Goal: Navigation & Orientation: Find specific page/section

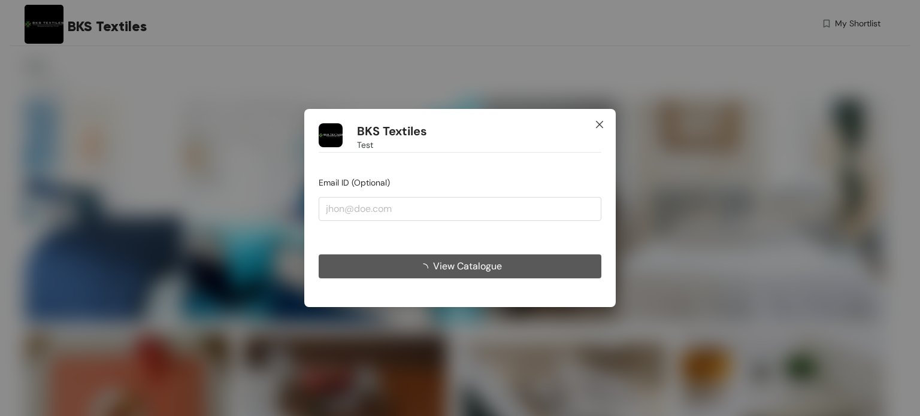
click at [601, 129] on span "Close" at bounding box center [599, 125] width 32 height 32
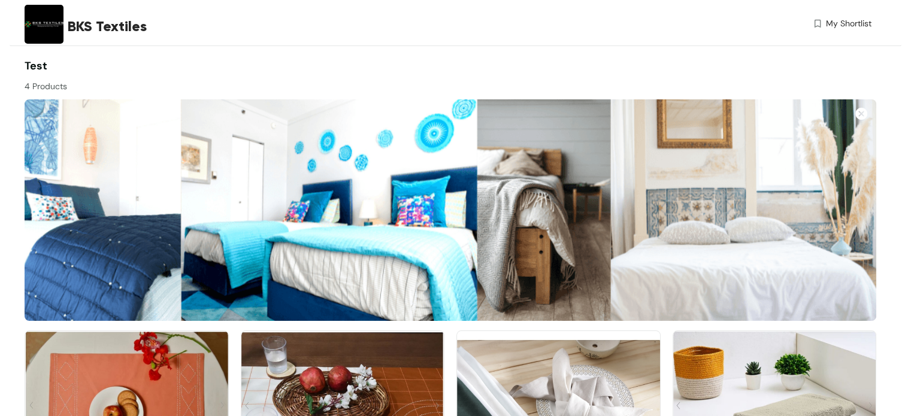
click at [33, 9] on img at bounding box center [44, 24] width 39 height 39
click at [83, 39] on div "BKS Textiles" at bounding box center [236, 26] width 423 height 52
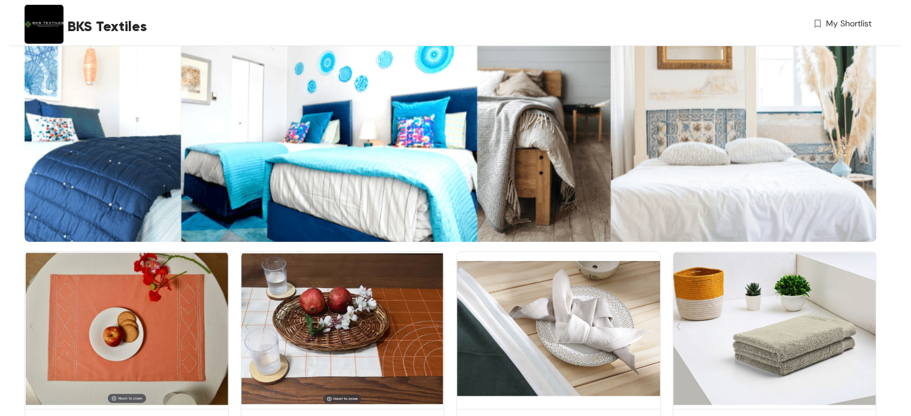
scroll to position [146, 0]
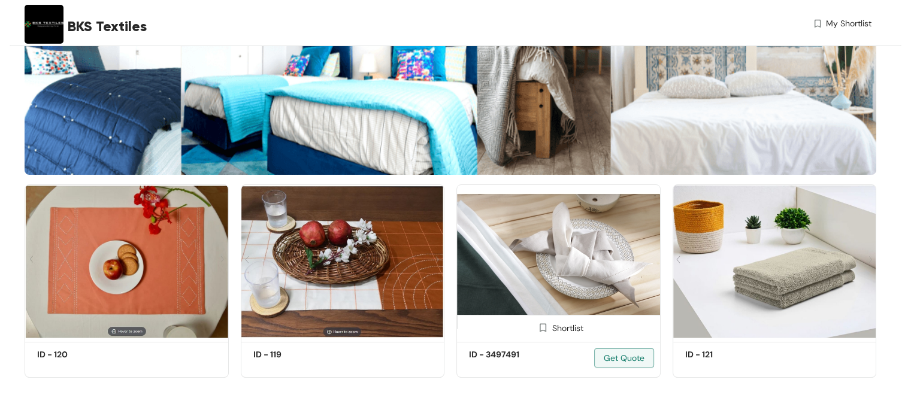
click at [551, 257] on img at bounding box center [558, 261] width 204 height 154
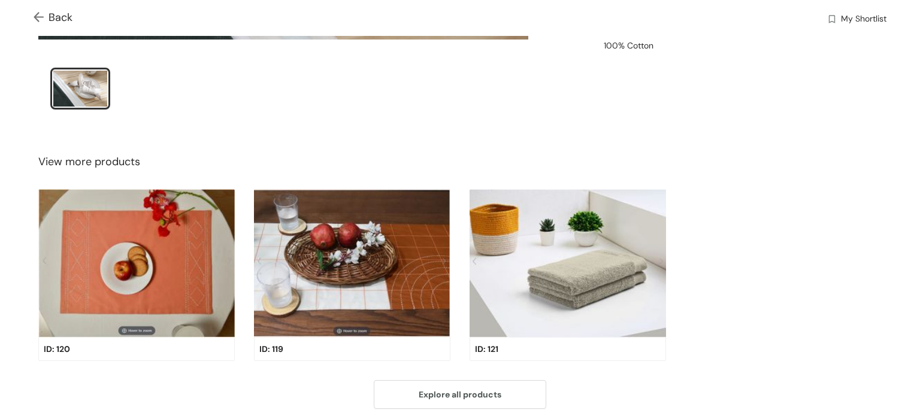
scroll to position [410, 0]
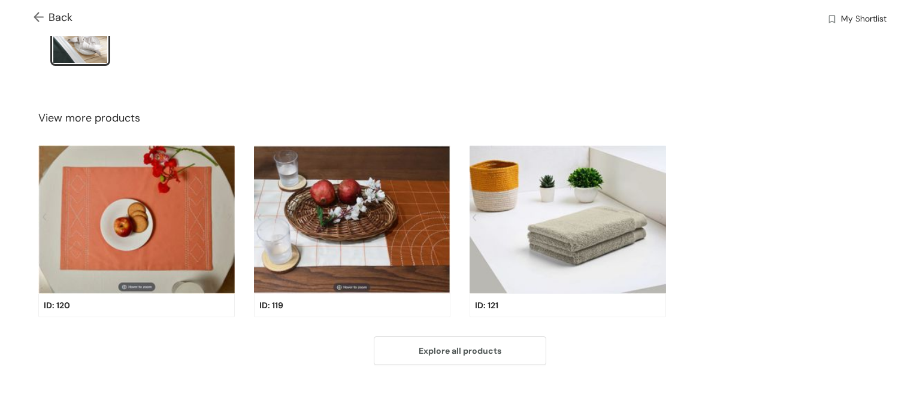
click at [187, 214] on img at bounding box center [136, 220] width 196 height 149
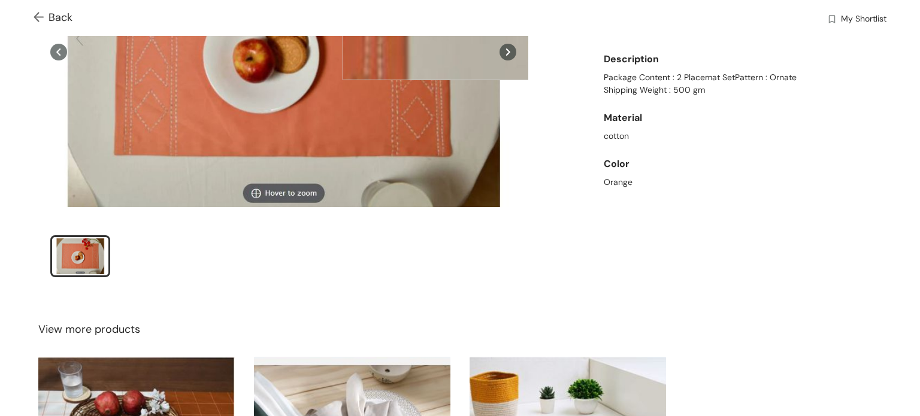
scroll to position [299, 0]
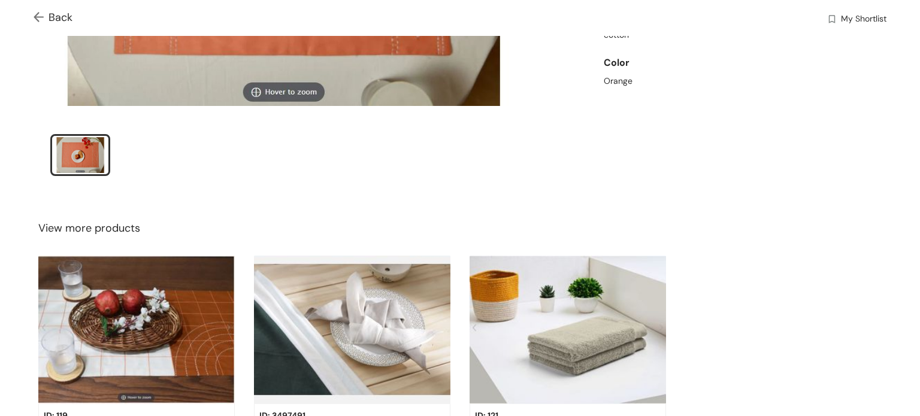
click at [346, 295] on img at bounding box center [352, 330] width 196 height 149
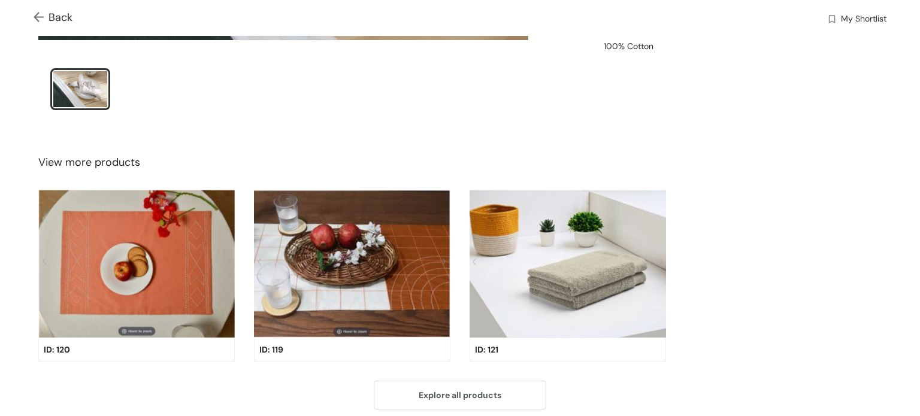
scroll to position [410, 0]
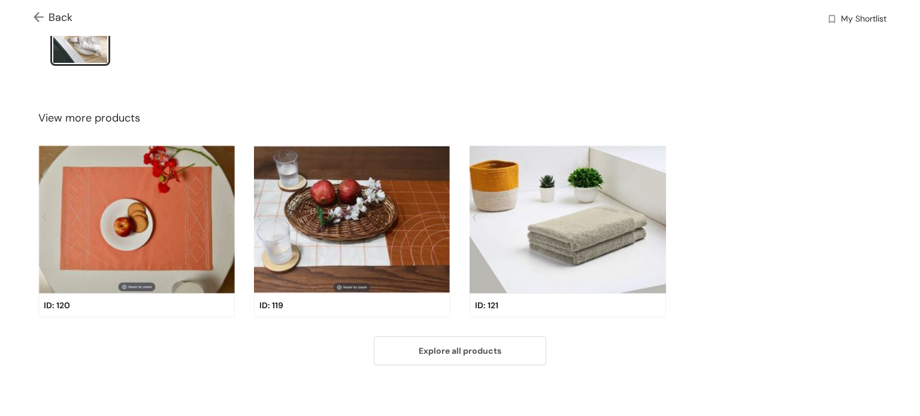
click at [583, 255] on img at bounding box center [568, 220] width 196 height 149
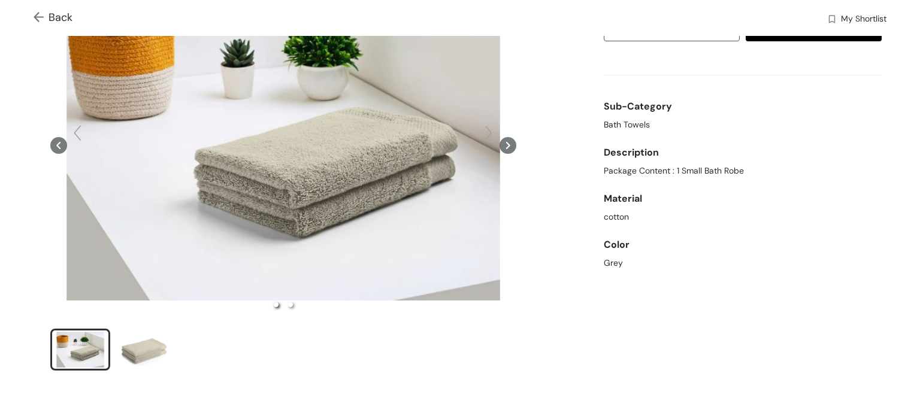
scroll to position [199, 0]
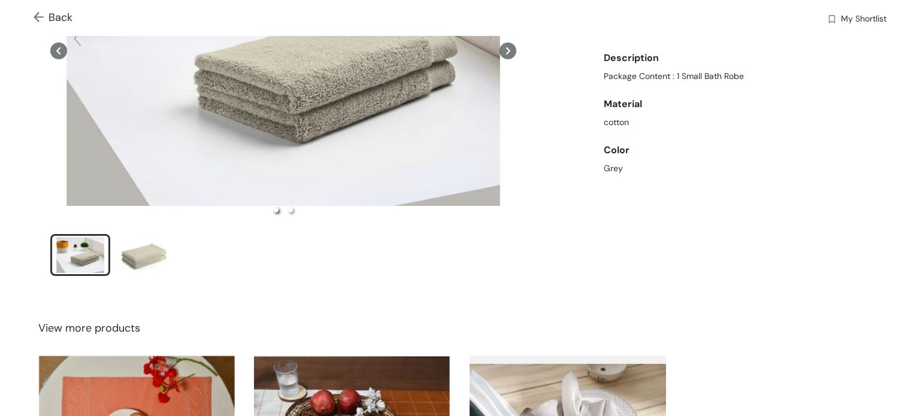
click at [175, 245] on ul at bounding box center [283, 257] width 466 height 46
click at [168, 247] on div "slide item 2" at bounding box center [144, 255] width 54 height 36
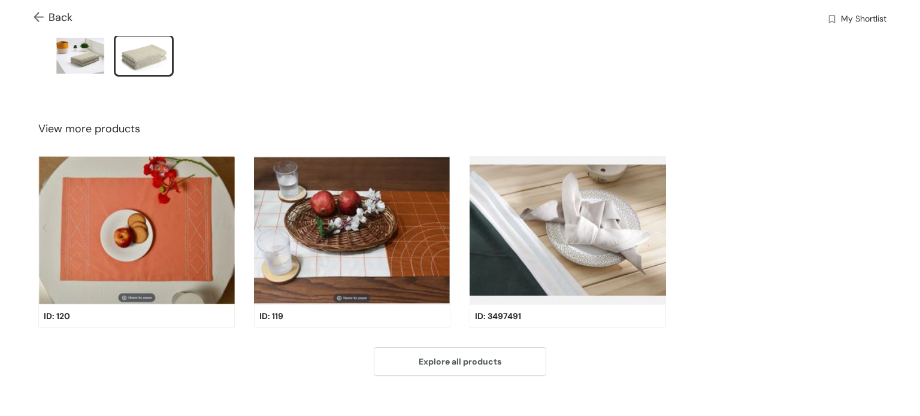
scroll to position [0, 0]
